Goal: Task Accomplishment & Management: Manage account settings

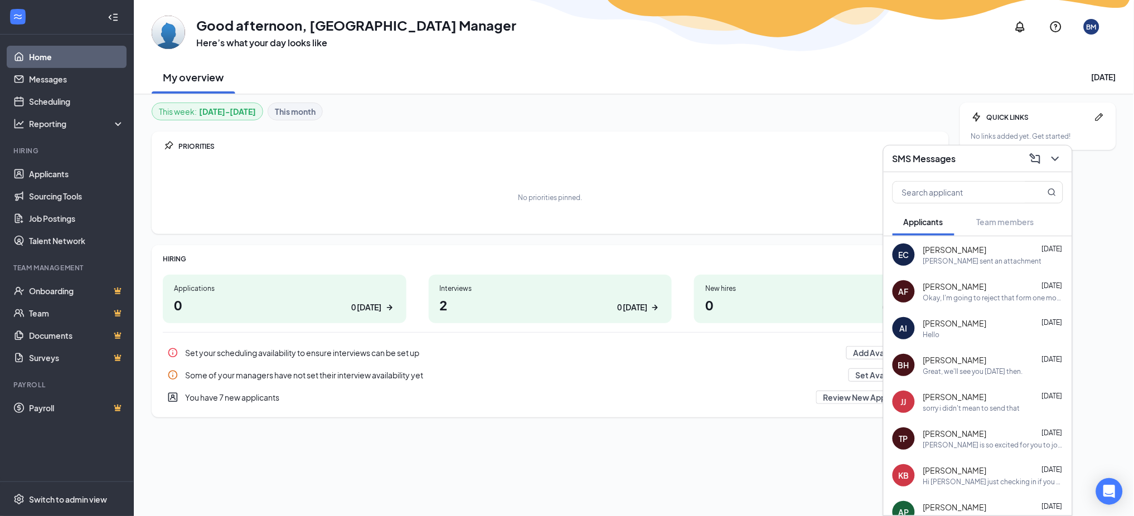
click at [985, 156] on div "SMS Messages" at bounding box center [977, 158] width 171 height 17
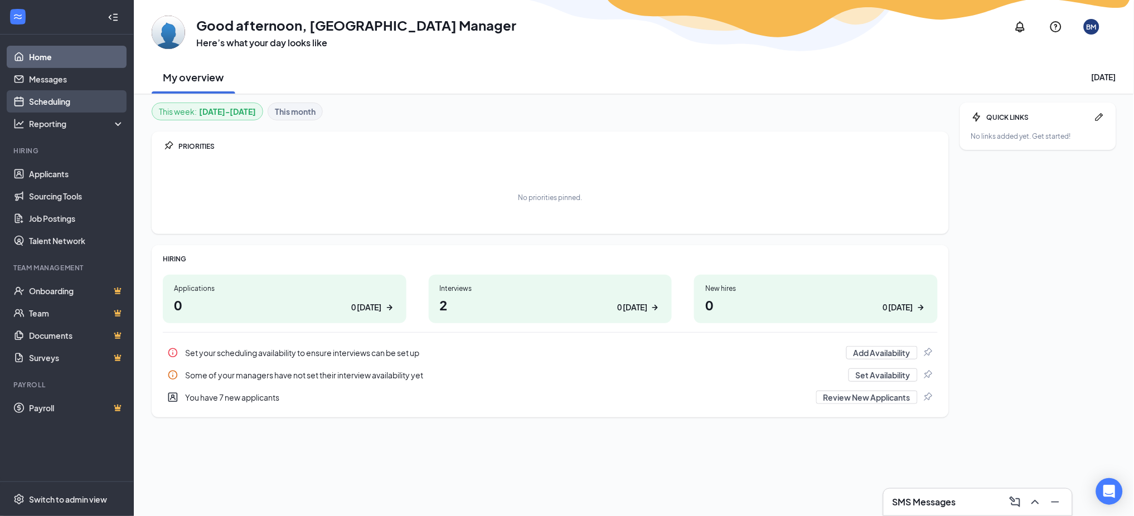
click at [84, 97] on link "Scheduling" at bounding box center [76, 101] width 95 height 22
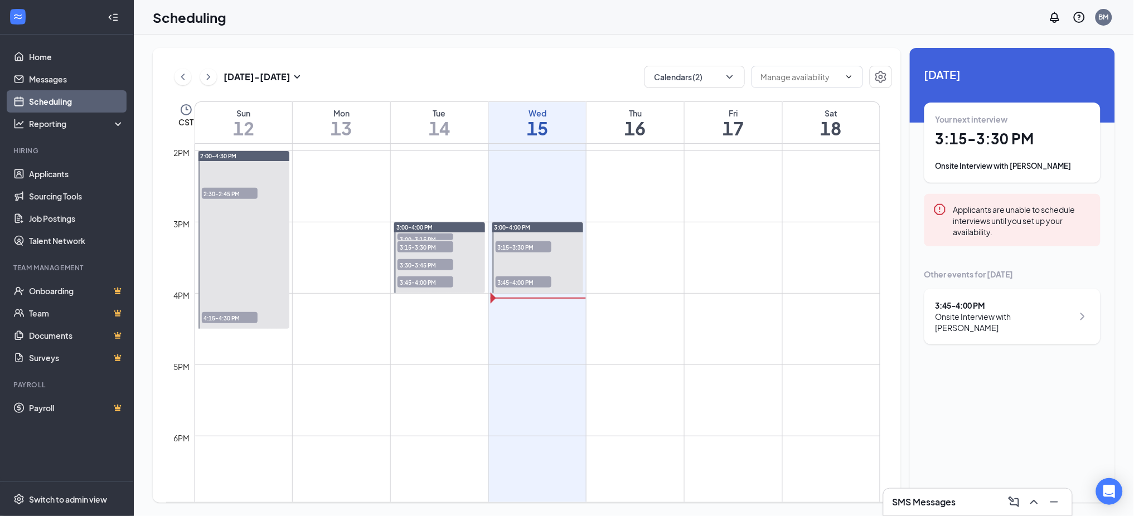
scroll to position [993, 0]
click at [527, 278] on span "3:45-4:00 PM" at bounding box center [523, 280] width 56 height 11
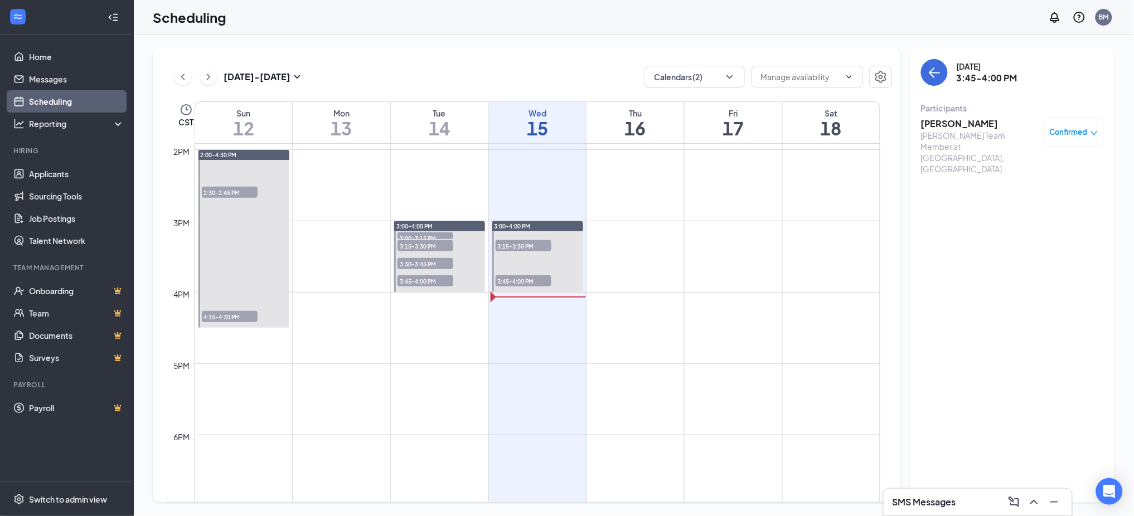
click at [965, 127] on h3 "[PERSON_NAME]" at bounding box center [979, 124] width 117 height 12
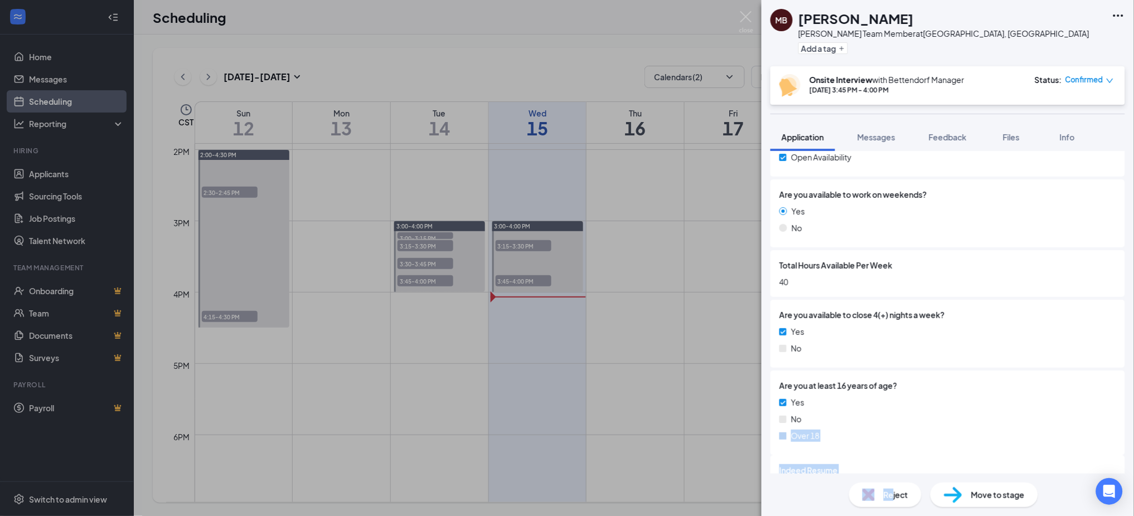
scroll to position [245, 0]
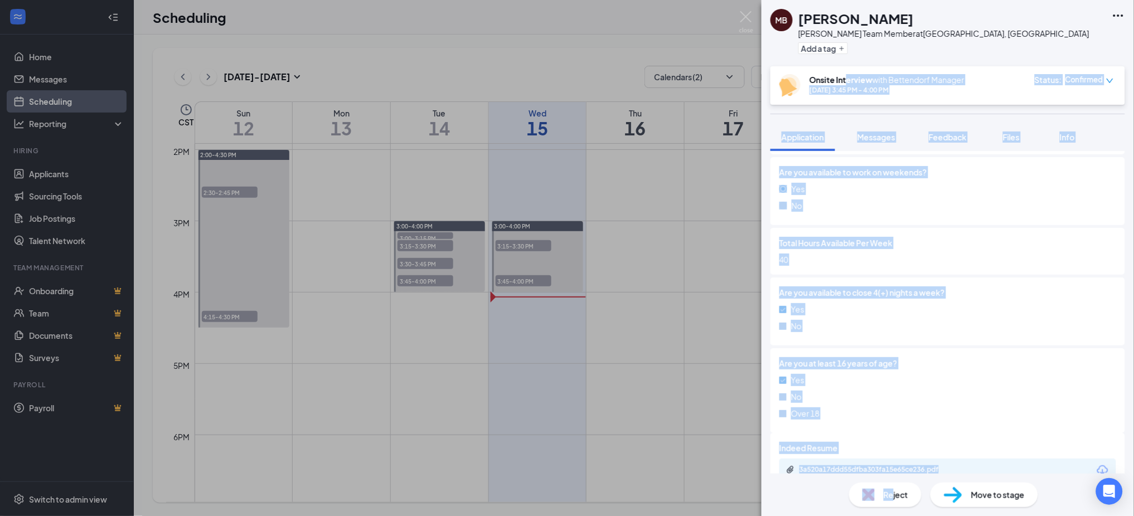
drag, startPoint x: 892, startPoint y: 489, endPoint x: 840, endPoint y: 35, distance: 457.2
click at [845, 58] on div "MB [PERSON_NAME] [PERSON_NAME] Team Member at [GEOGRAPHIC_DATA], [GEOGRAPHIC_DA…" at bounding box center [947, 258] width 372 height 516
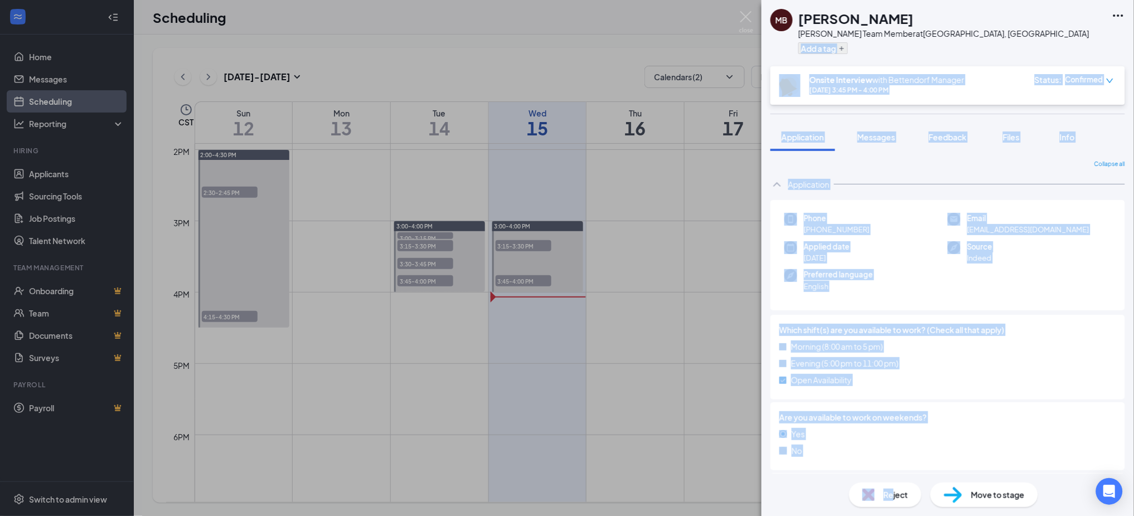
click at [830, 48] on button "Add a tag" at bounding box center [823, 48] width 50 height 12
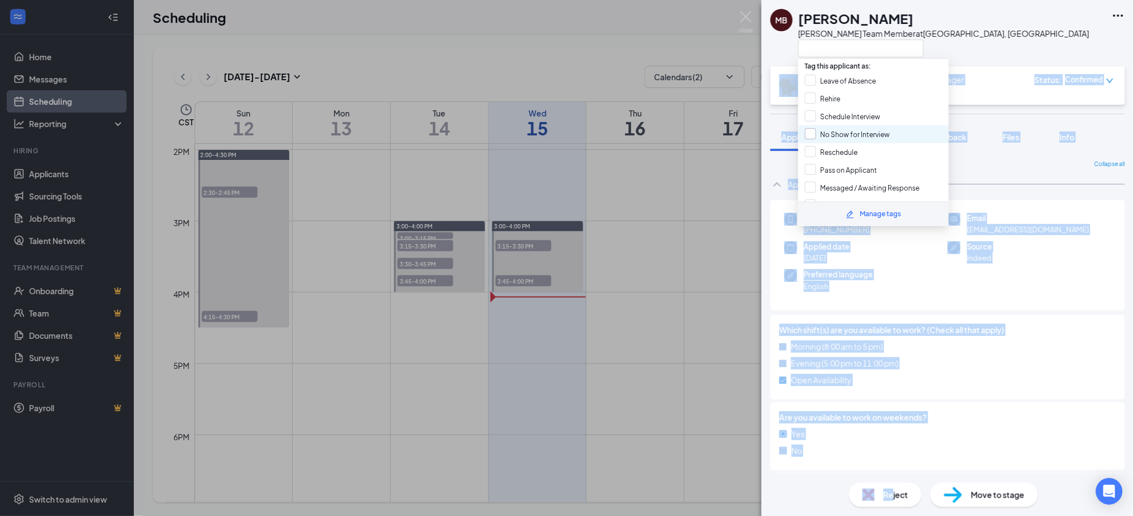
click at [867, 132] on input "No Show for Interview" at bounding box center [847, 134] width 85 height 12
checkbox input "true"
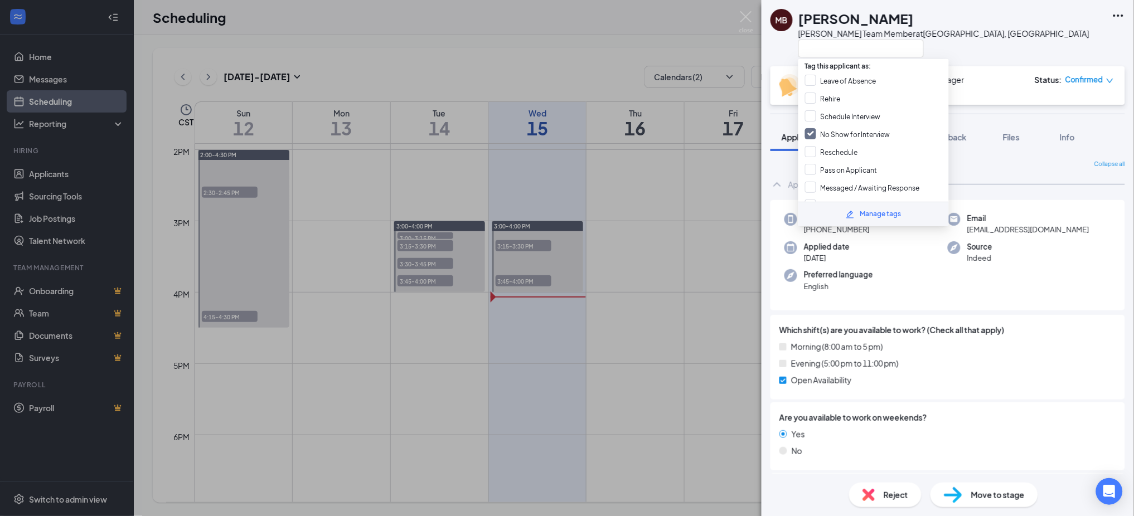
click at [962, 18] on div "MB [PERSON_NAME] [PERSON_NAME] Team Member at [GEOGRAPHIC_DATA], [GEOGRAPHIC_DA…" at bounding box center [947, 33] width 372 height 66
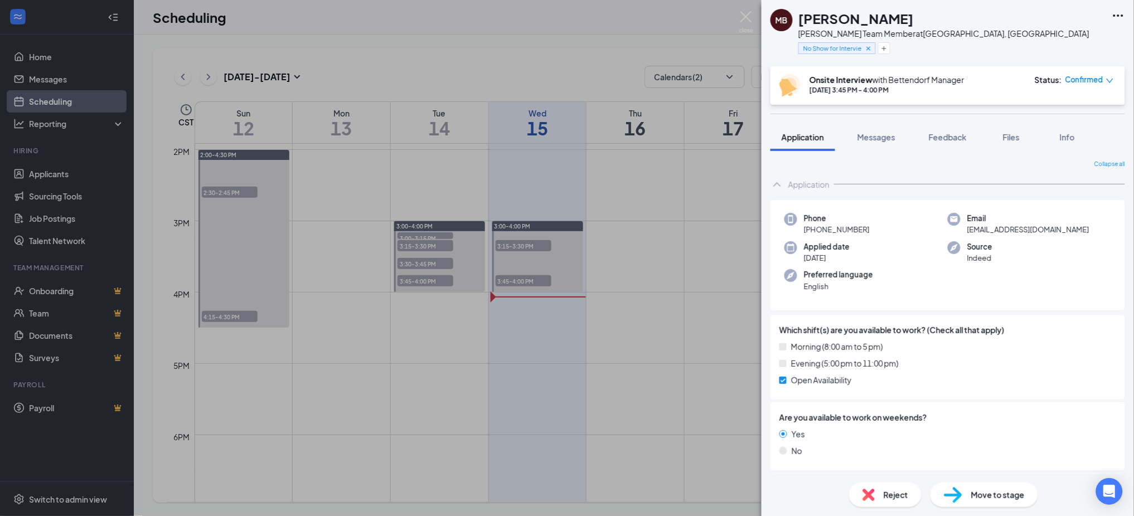
click at [887, 488] on div "Reject" at bounding box center [885, 495] width 72 height 25
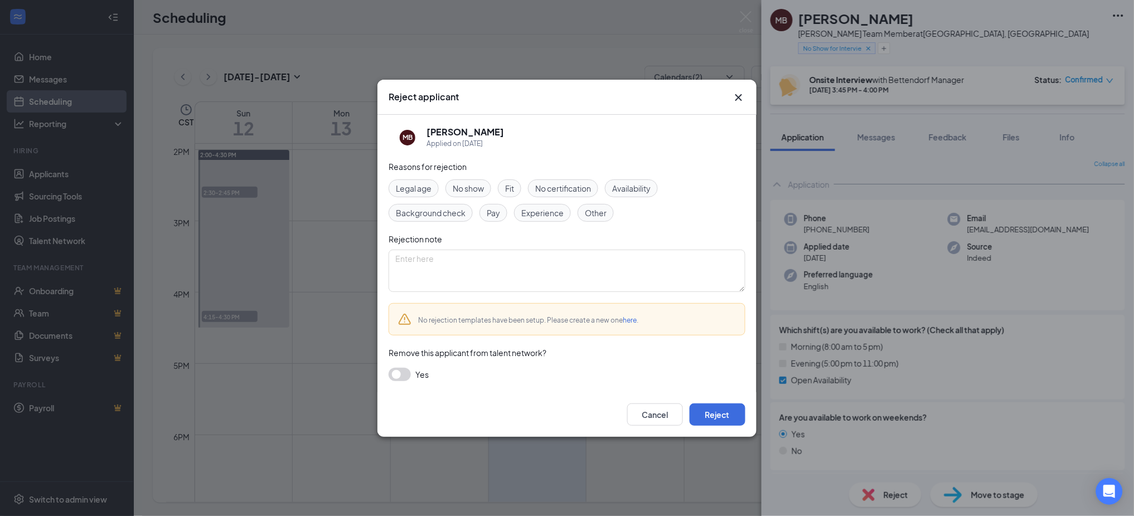
click at [485, 185] on div "No show" at bounding box center [468, 188] width 46 height 18
click at [709, 418] on button "Reject" at bounding box center [717, 414] width 56 height 22
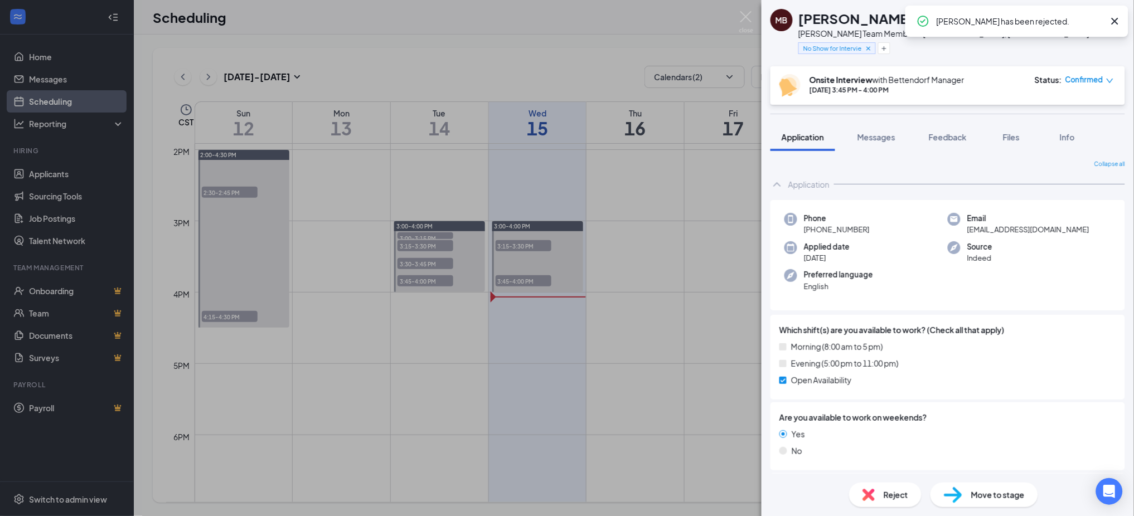
click at [718, 104] on div "MB [PERSON_NAME] [PERSON_NAME] Team Member at [GEOGRAPHIC_DATA], [GEOGRAPHIC_DA…" at bounding box center [567, 258] width 1134 height 516
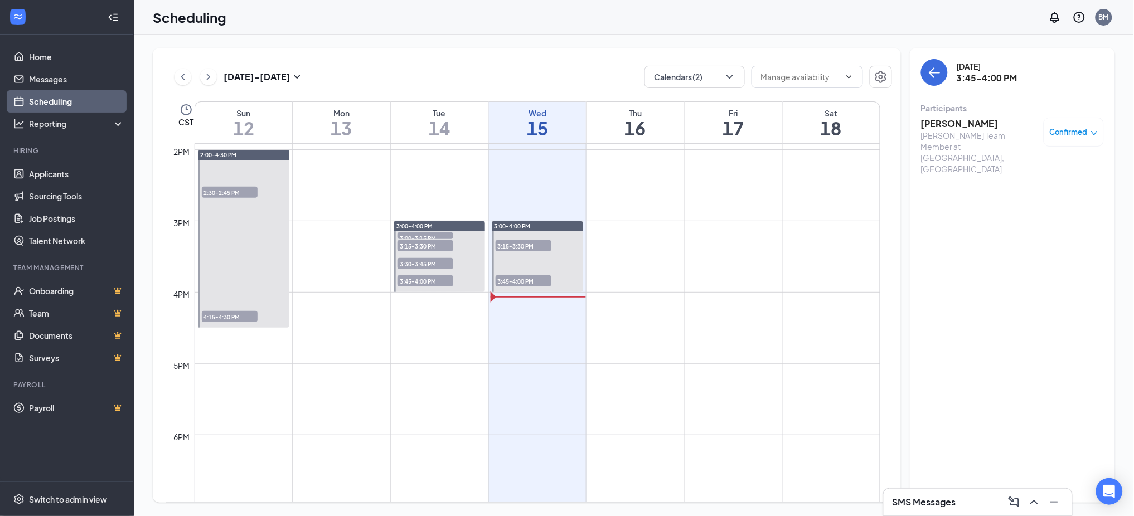
click at [514, 280] on span "3:45-4:00 PM" at bounding box center [523, 280] width 56 height 11
click at [939, 124] on h3 "[PERSON_NAME]" at bounding box center [979, 124] width 117 height 12
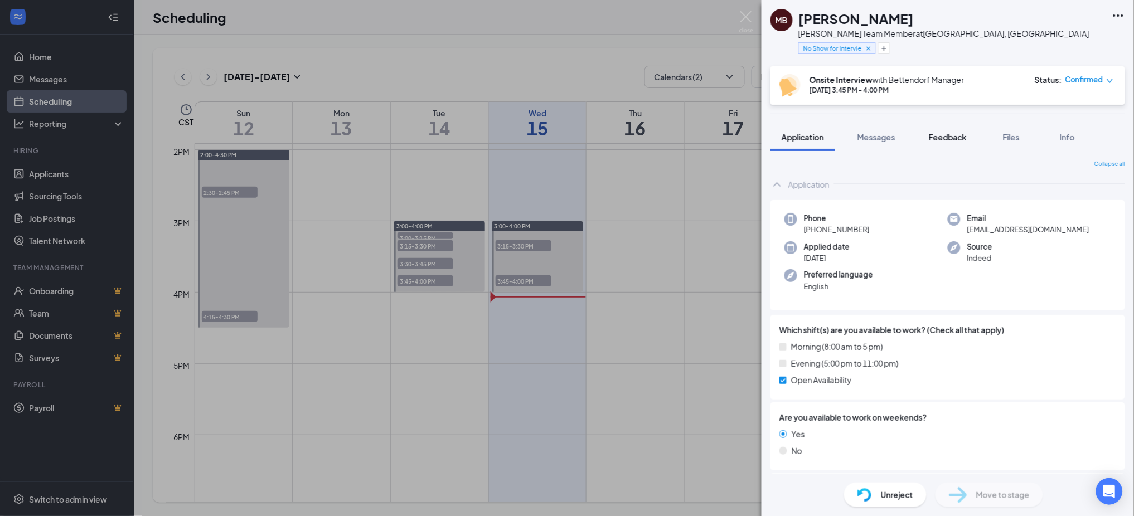
click at [953, 141] on span "Feedback" at bounding box center [947, 137] width 38 height 10
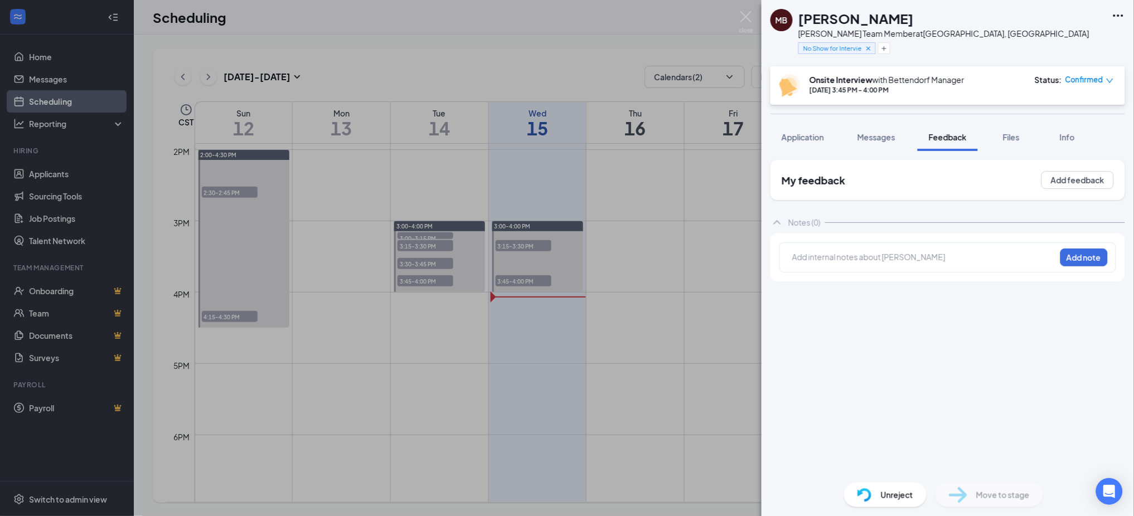
click at [645, 161] on div "MB [PERSON_NAME] [PERSON_NAME] Team Member at [GEOGRAPHIC_DATA], [GEOGRAPHIC_DA…" at bounding box center [567, 258] width 1134 height 516
